Goal: Information Seeking & Learning: Learn about a topic

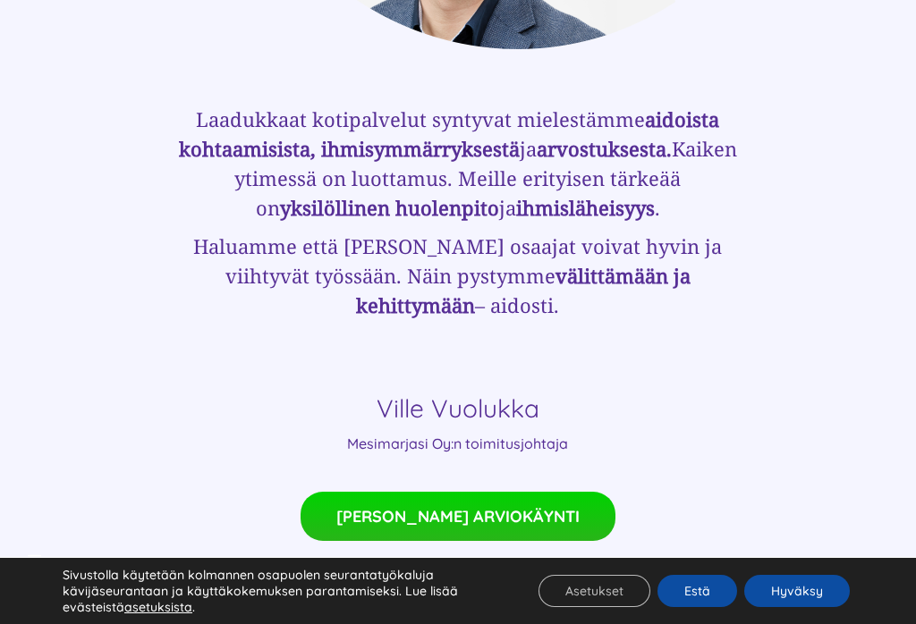
scroll to position [1187, 0]
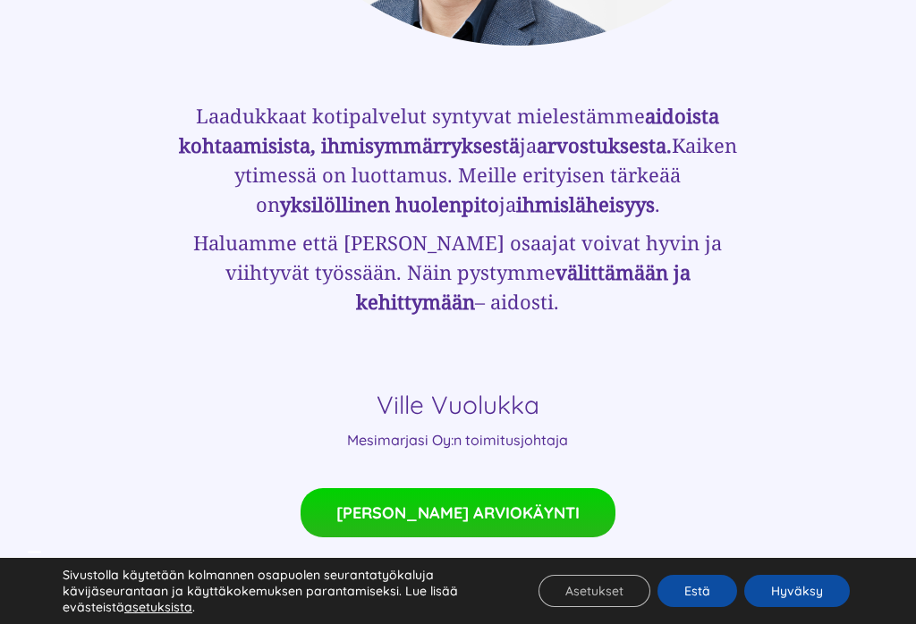
click at [513, 582] on link "TULE MEILLE TÖIHIN" at bounding box center [458, 606] width 228 height 49
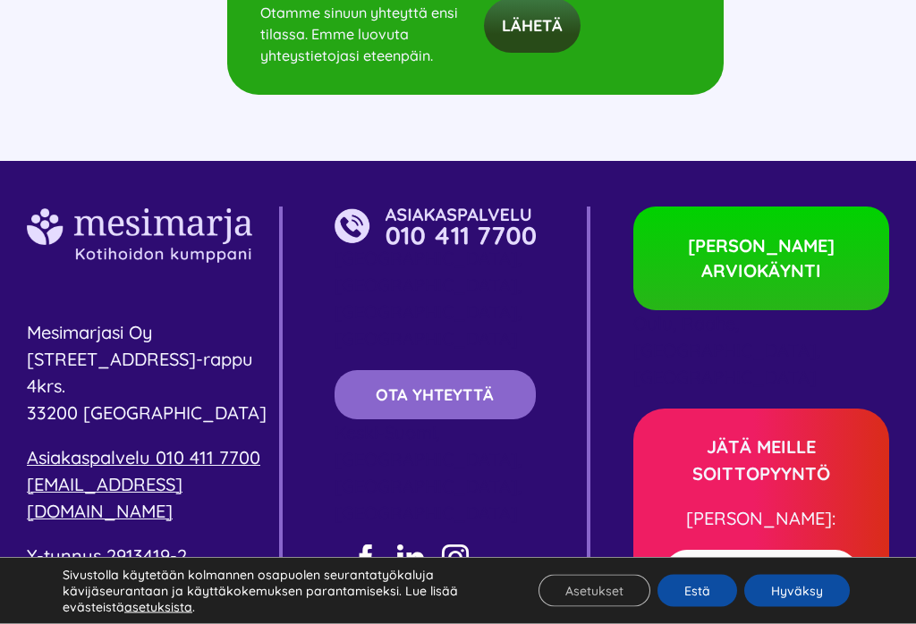
scroll to position [8598, 0]
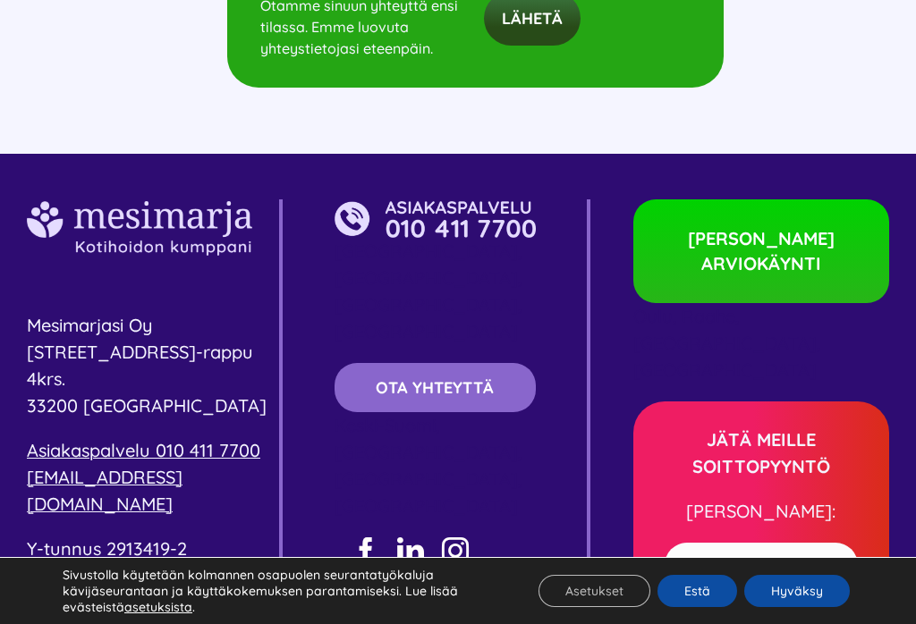
click at [801, 226] on span "[PERSON_NAME] ARVIOKÄYNTI" at bounding box center [761, 251] width 166 height 50
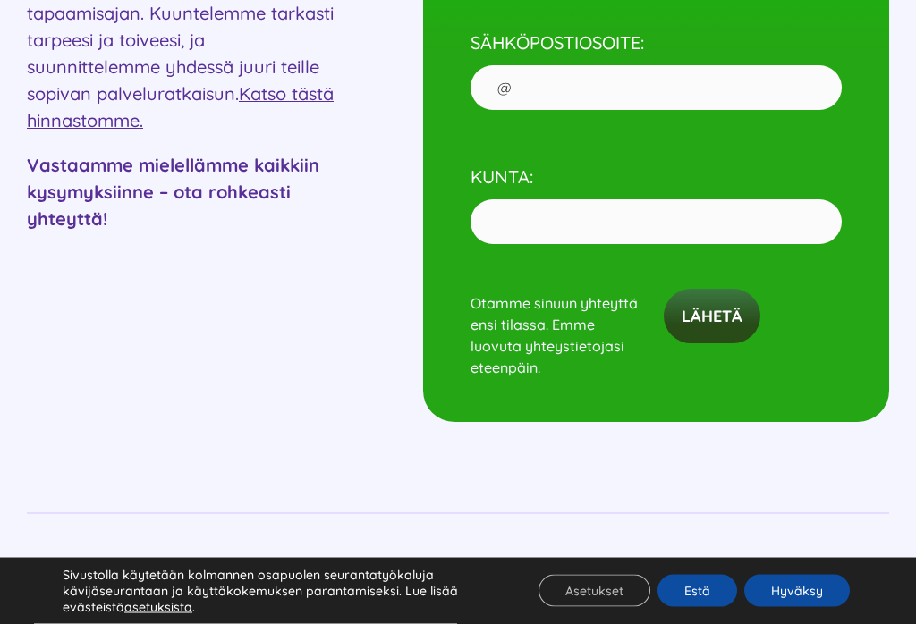
scroll to position [1053, 0]
click at [162, 122] on link "Katso tästä hinnastomme." at bounding box center [180, 106] width 307 height 49
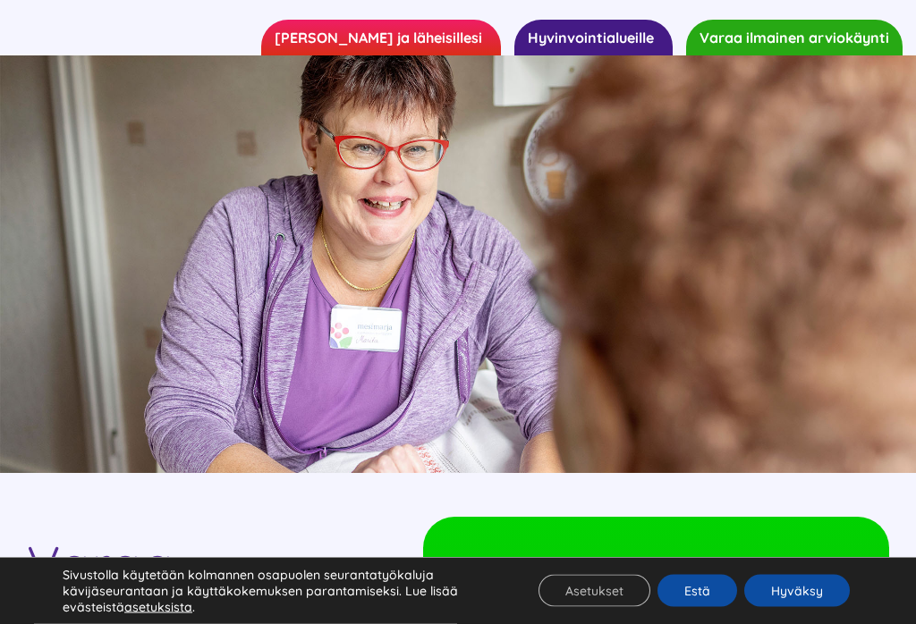
scroll to position [0, 0]
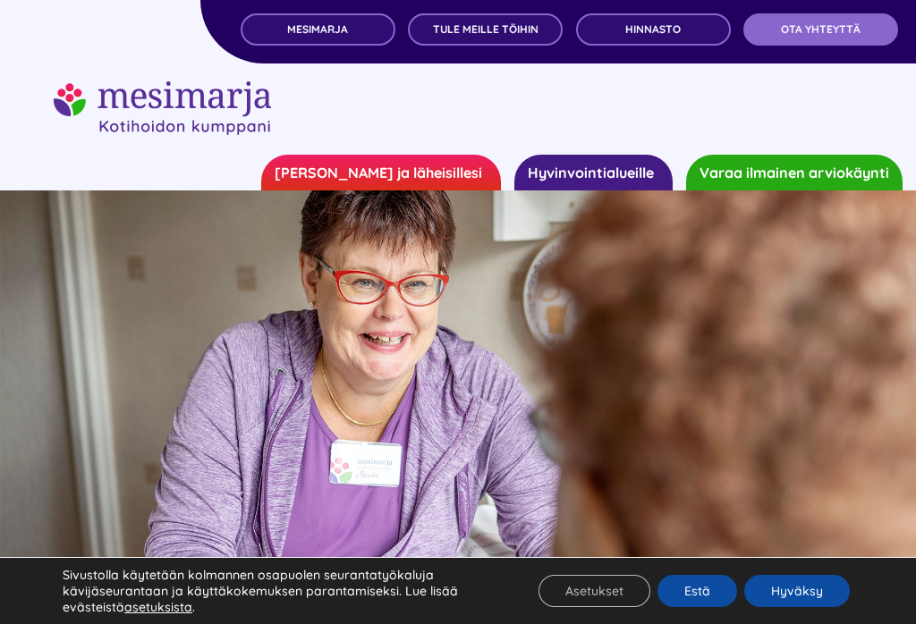
click at [478, 23] on span "TULE MEILLE TÖIHIN" at bounding box center [486, 29] width 106 height 13
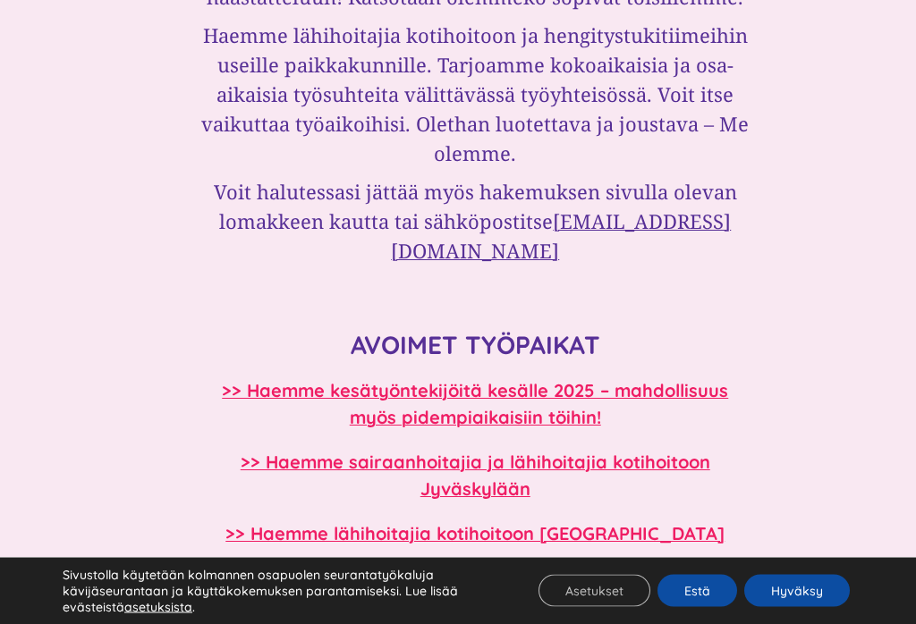
scroll to position [1422, 0]
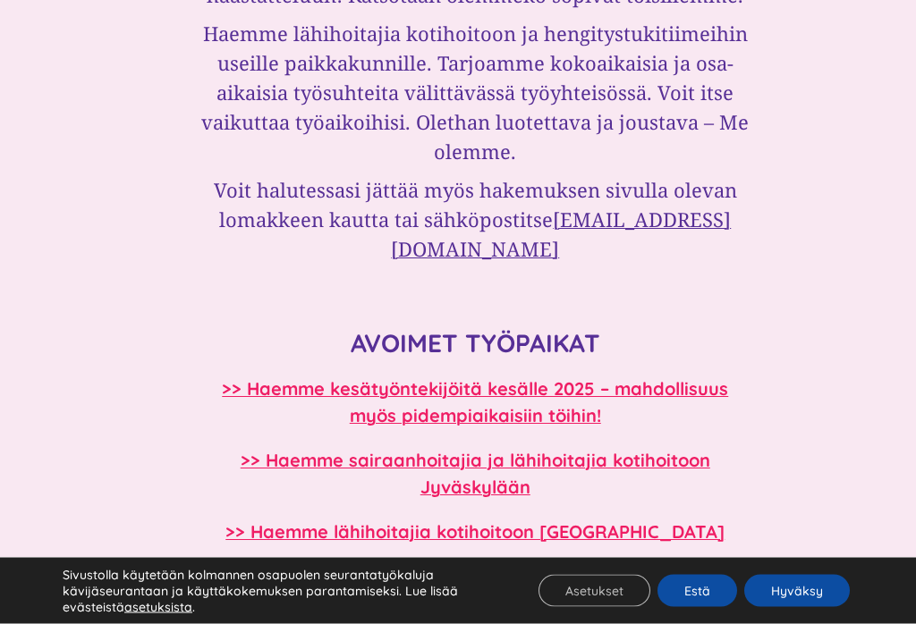
click at [661, 212] on link "[EMAIL_ADDRESS][DOMAIN_NAME]" at bounding box center [561, 235] width 340 height 56
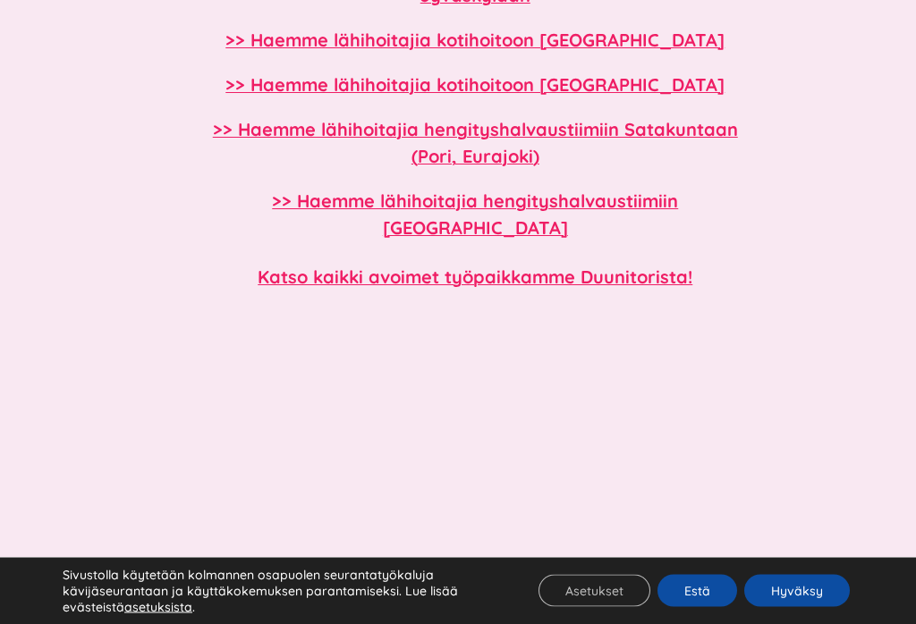
scroll to position [1916, 0]
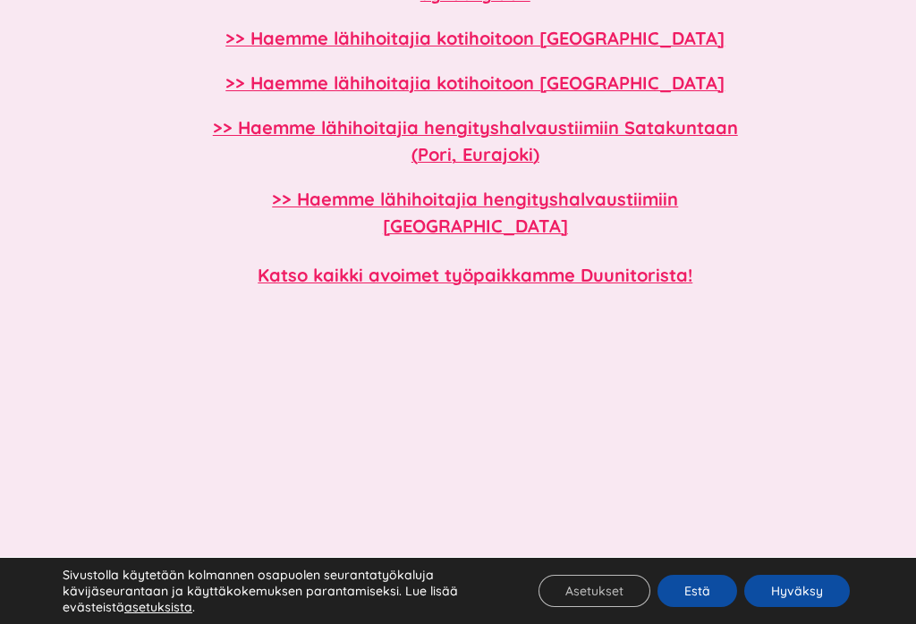
click at [620, 264] on b "Katso kaikki avoimet työpaikkamme Duunitorista!" at bounding box center [475, 275] width 435 height 22
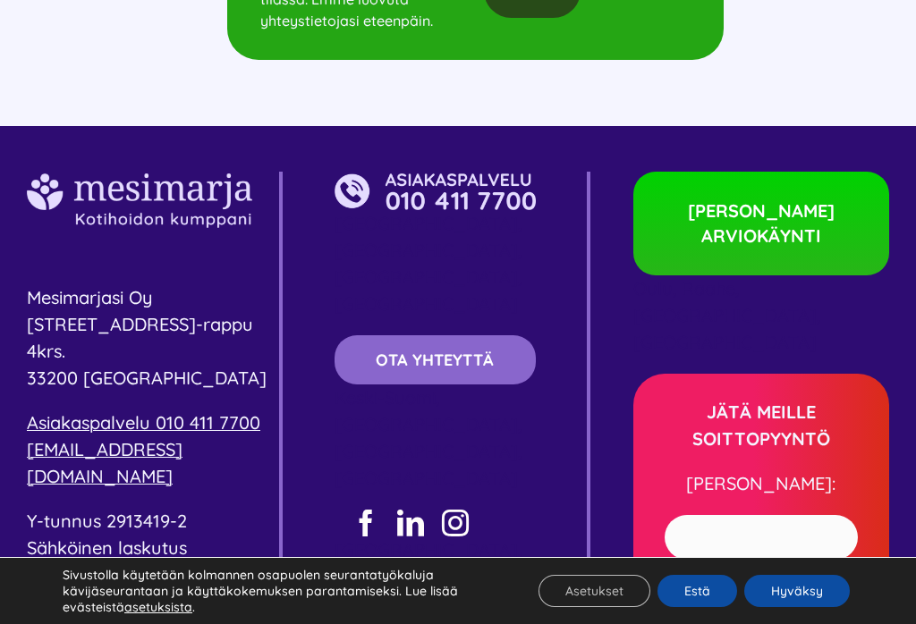
scroll to position [8626, 0]
